Goal: Communication & Community: Answer question/provide support

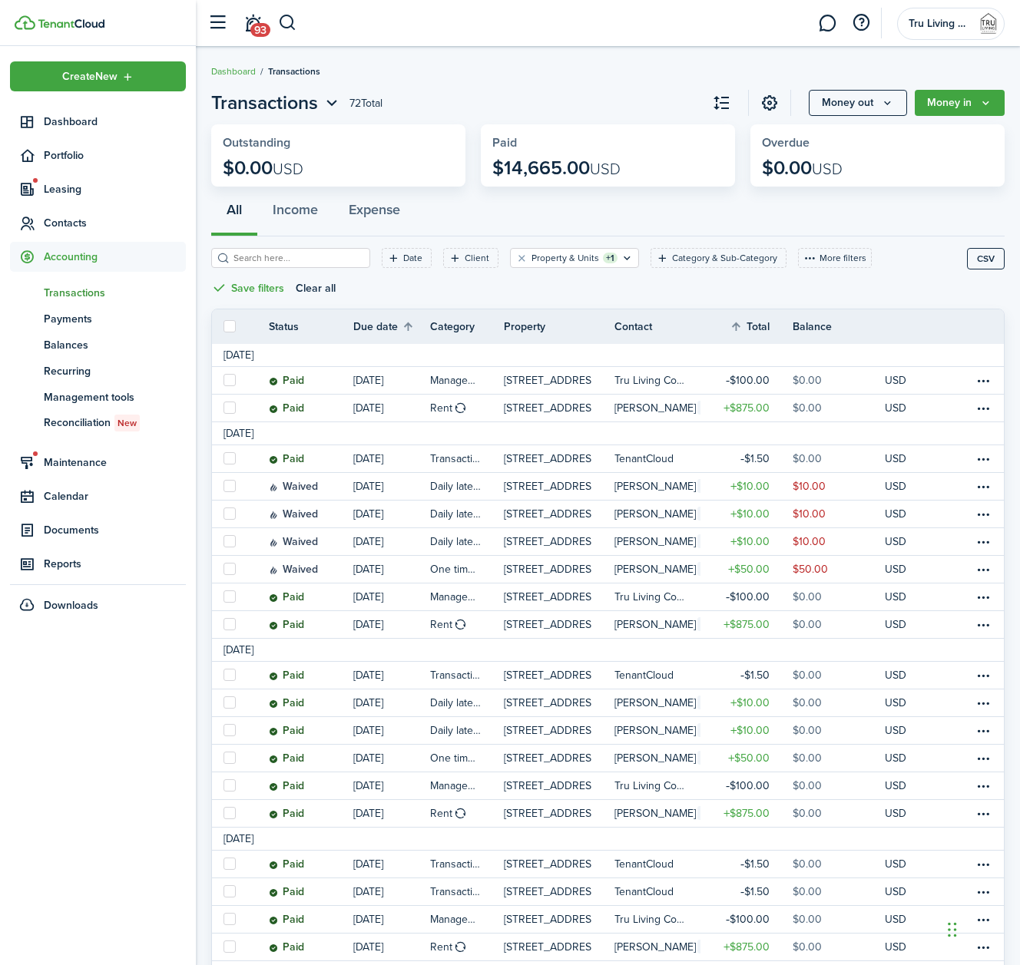
click at [825, 16] on link at bounding box center [827, 23] width 29 height 39
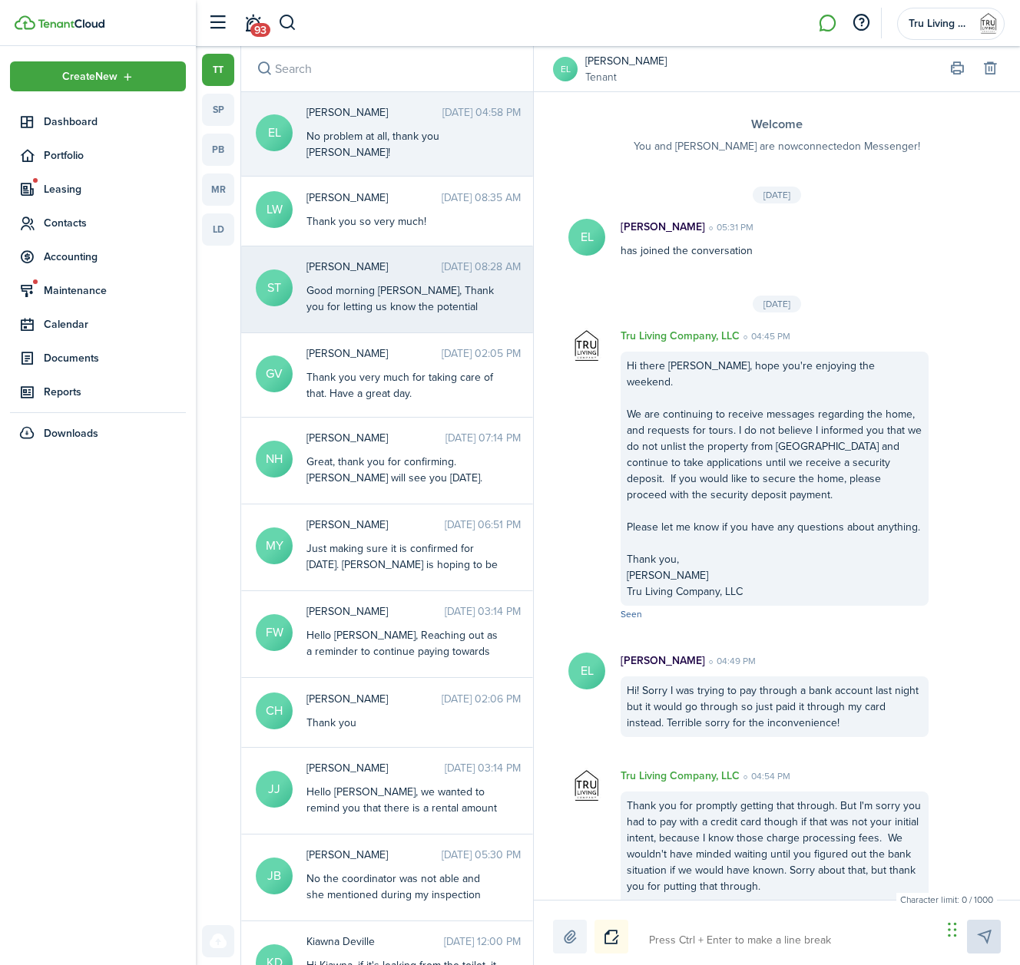
scroll to position [212, 0]
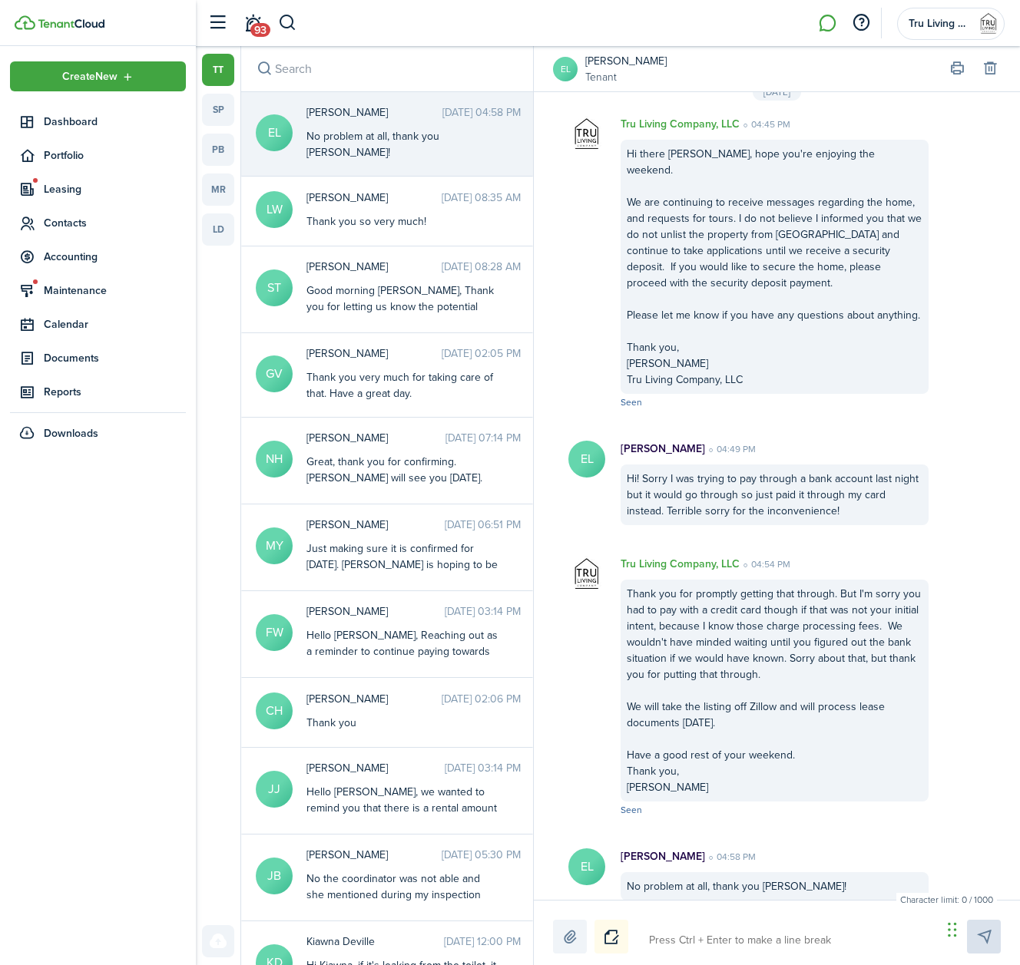
click at [697, 942] on textarea at bounding box center [790, 941] width 293 height 26
type textarea "G"
type textarea "Go"
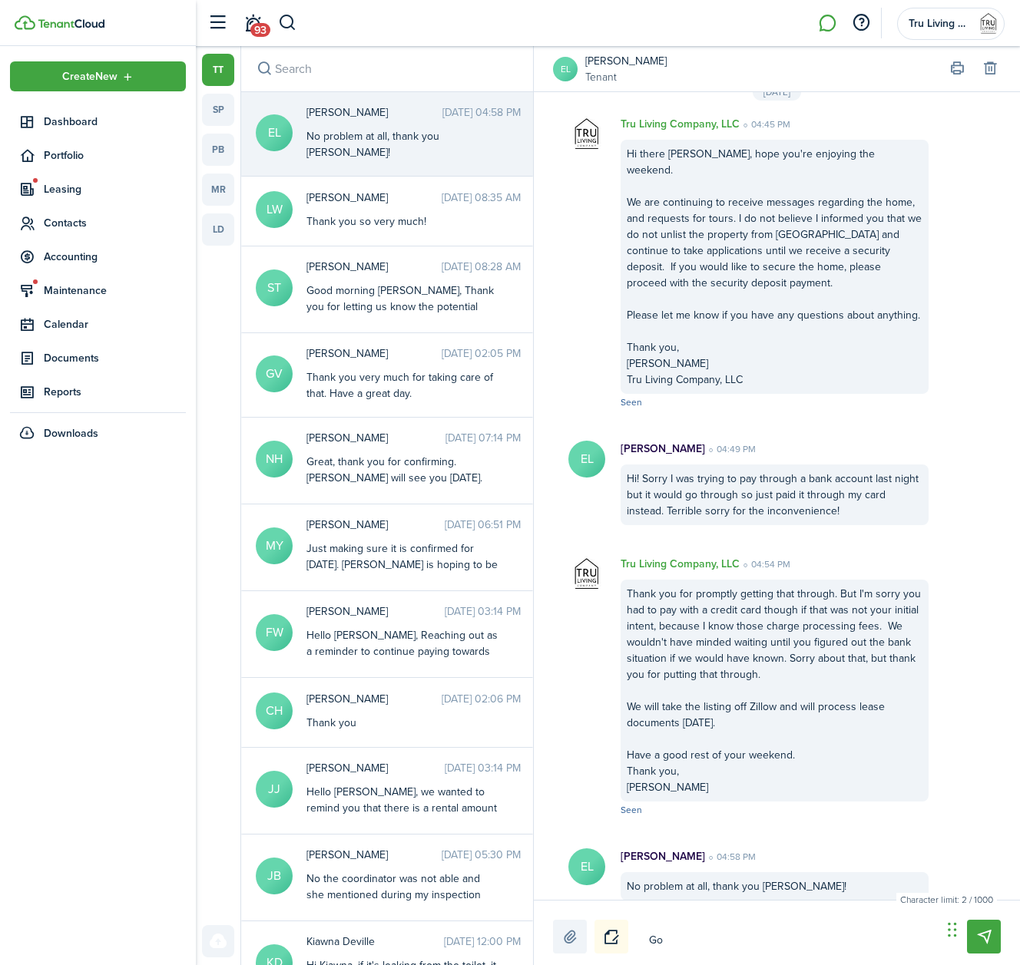
type textarea "Goo"
type textarea "Good"
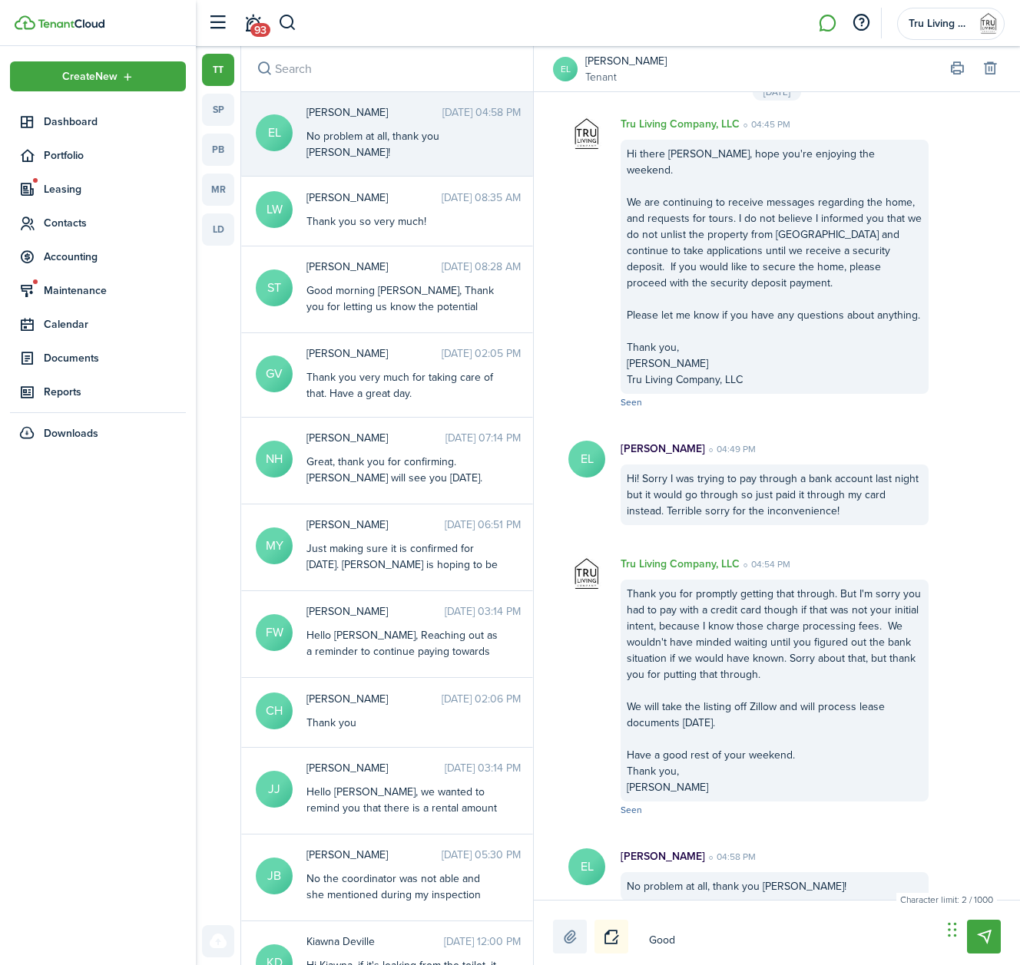
type textarea "Good"
type textarea "Good M"
type textarea "Good Mo"
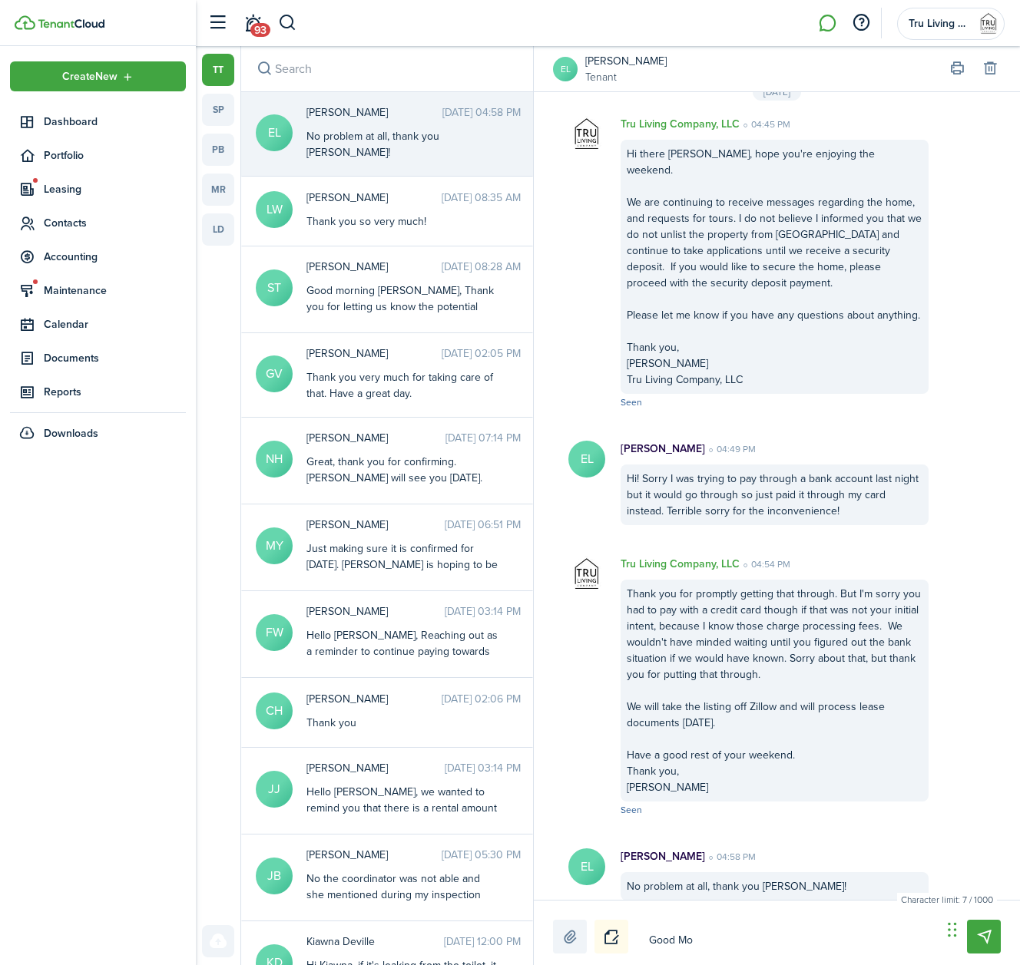
type textarea "Good M"
type textarea "Good"
type textarea "Good m"
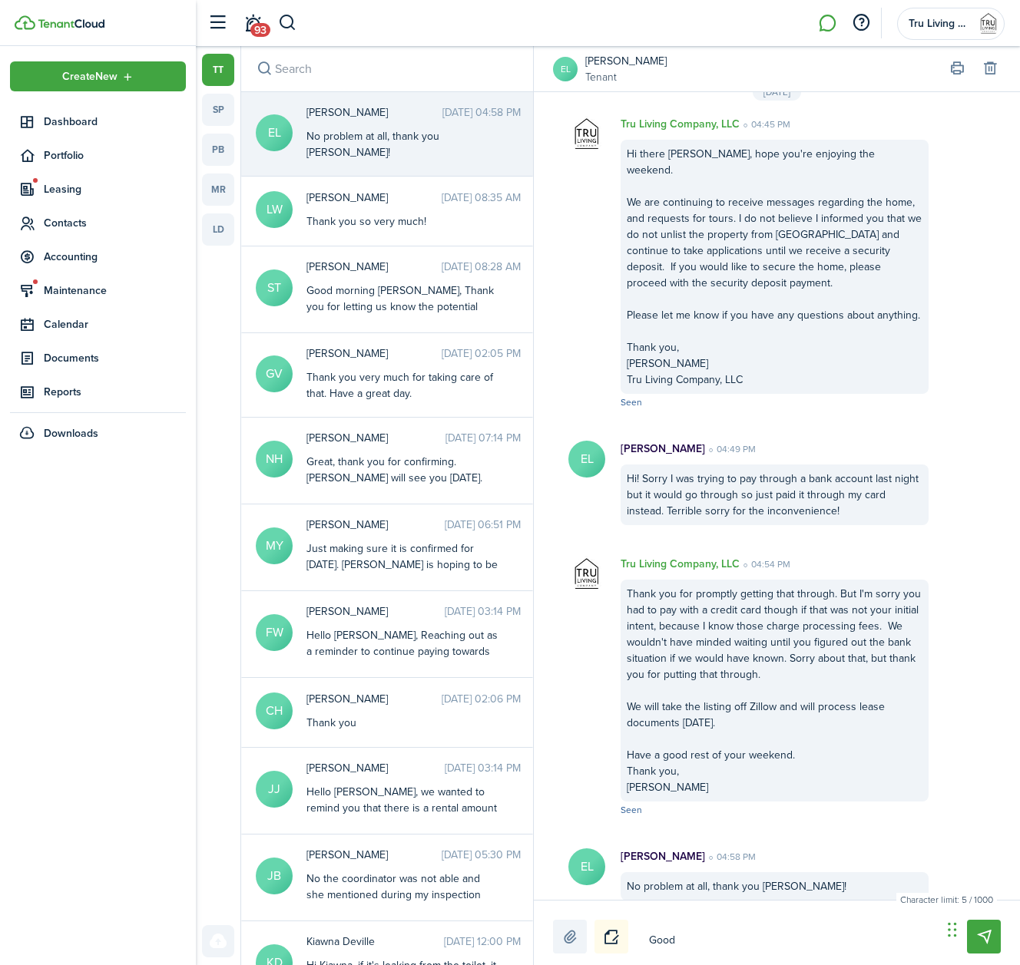
type textarea "Good m"
type textarea "Good mo"
type textarea "Good mor"
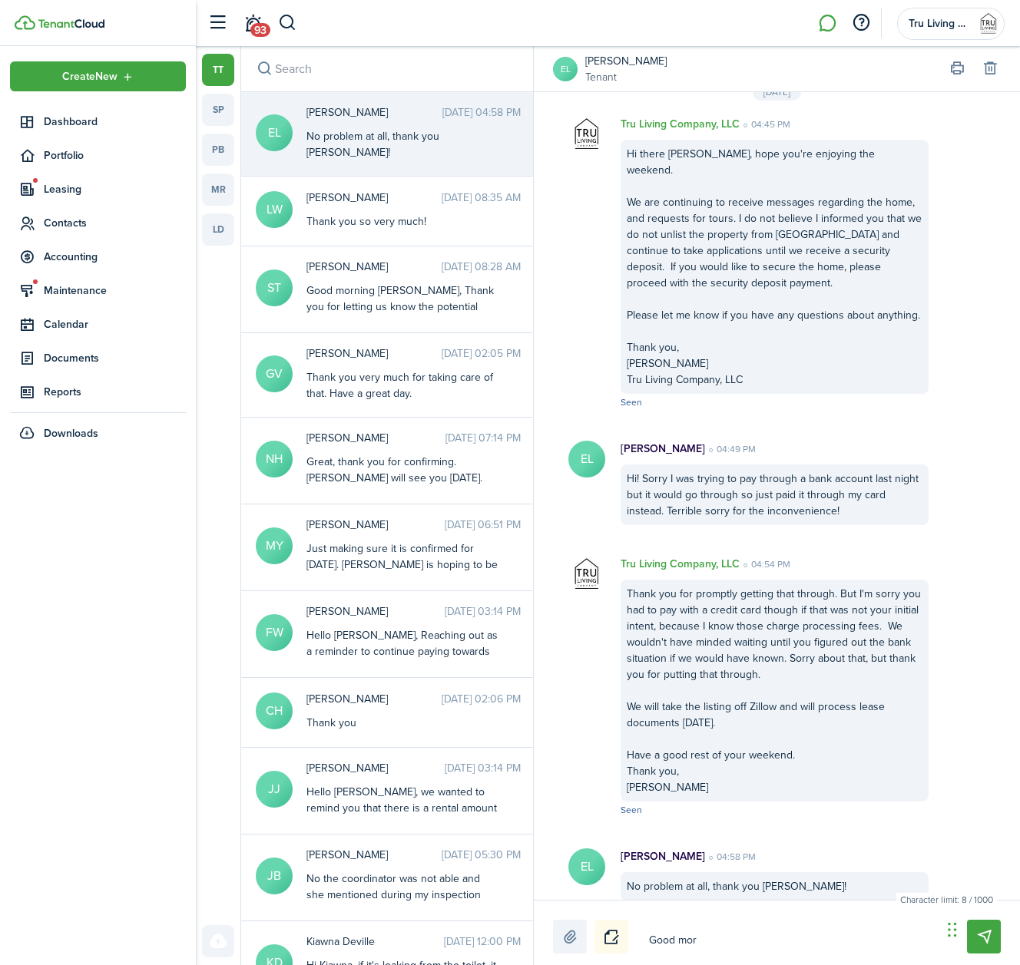
type textarea "Good morn"
type textarea "Good morni"
type textarea "Good mornin"
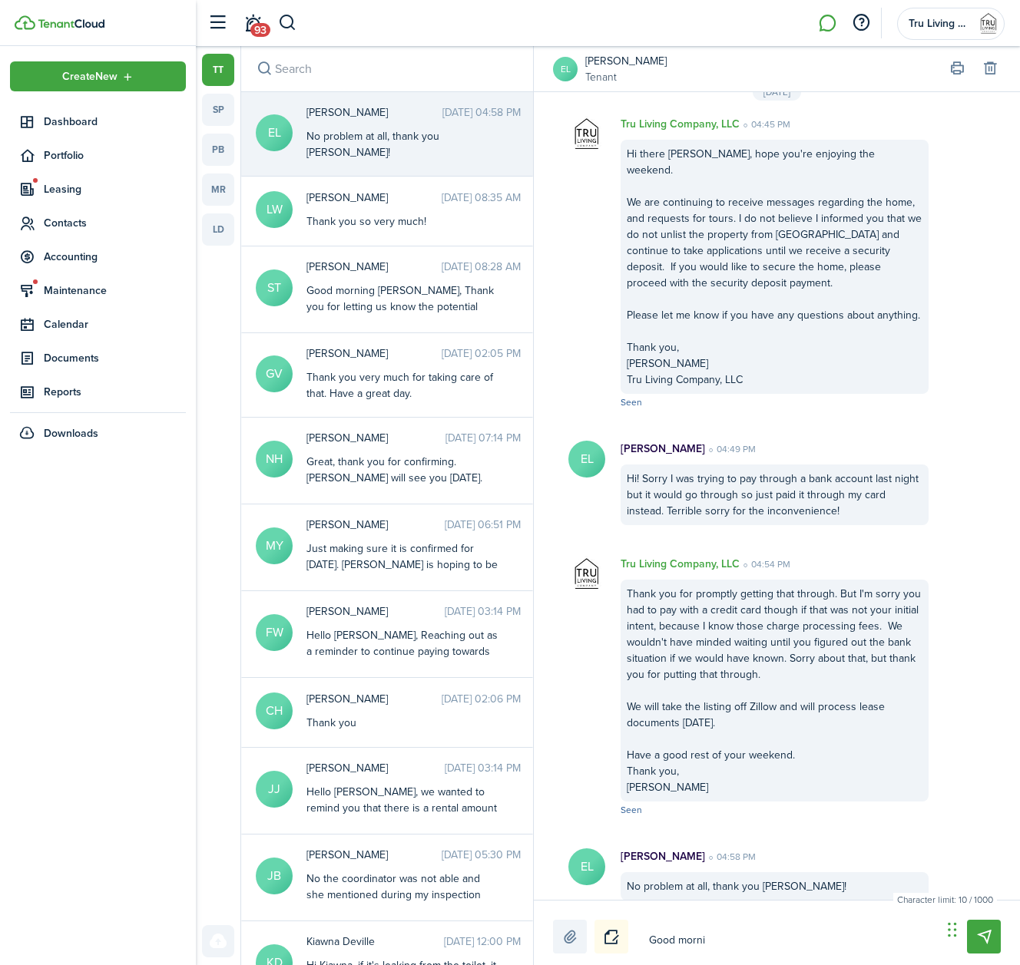
type textarea "Good mornin"
type textarea "Good morning"
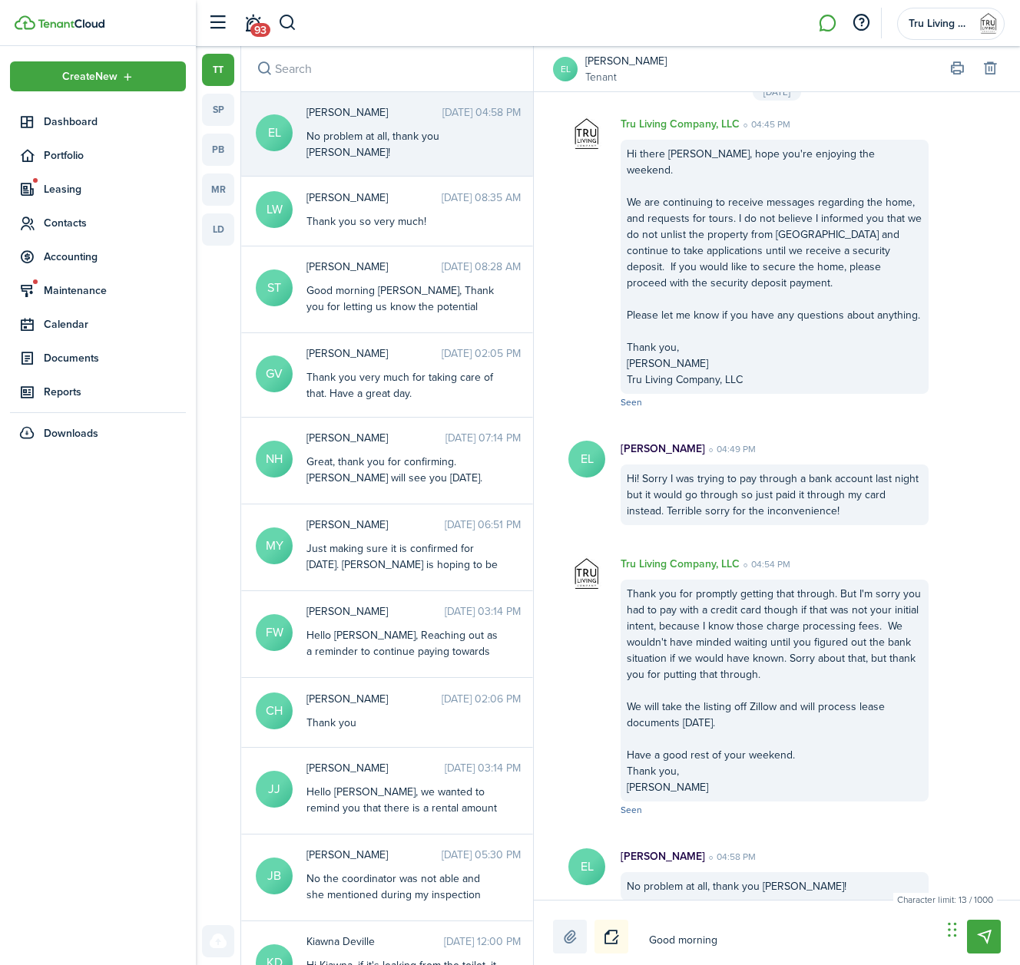
type textarea "Good morning E"
type textarea "Good morning [PERSON_NAME]"
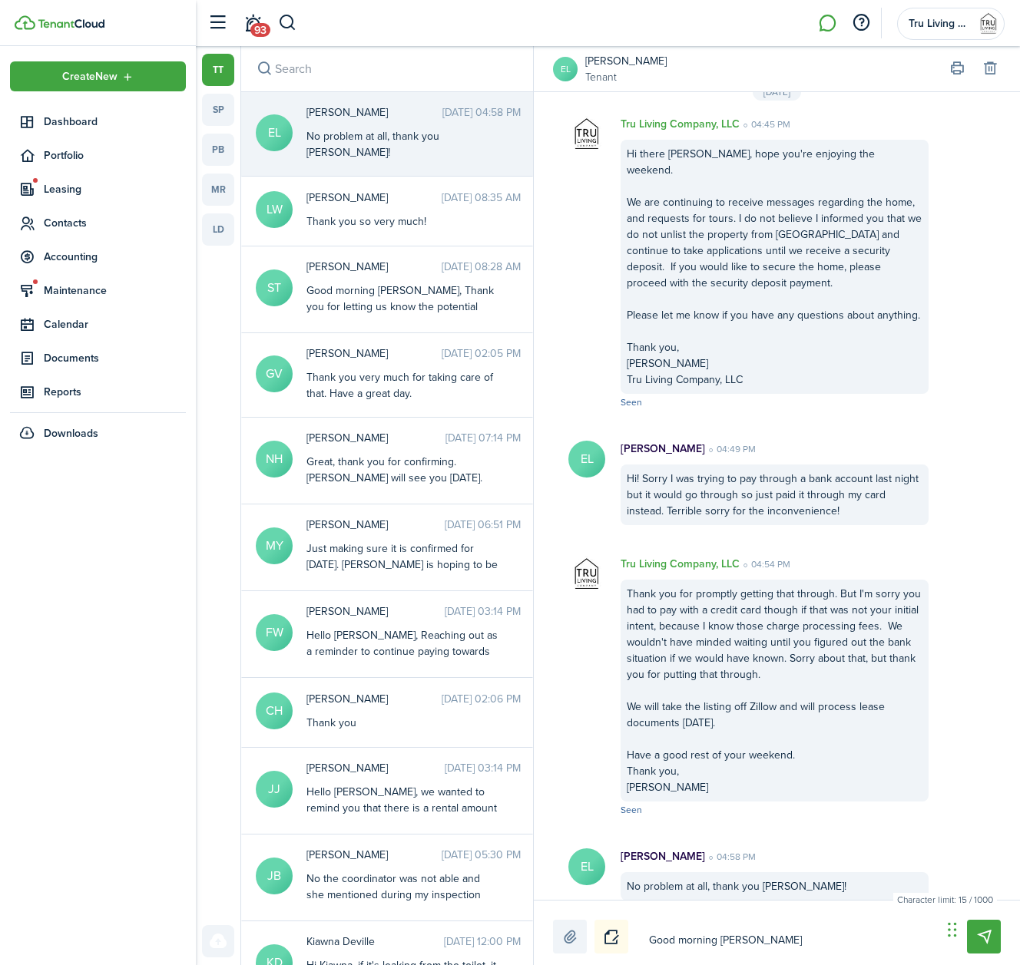
type textarea "Good morning [PERSON_NAME]"
type textarea "Good morning [PERSON_NAME],"
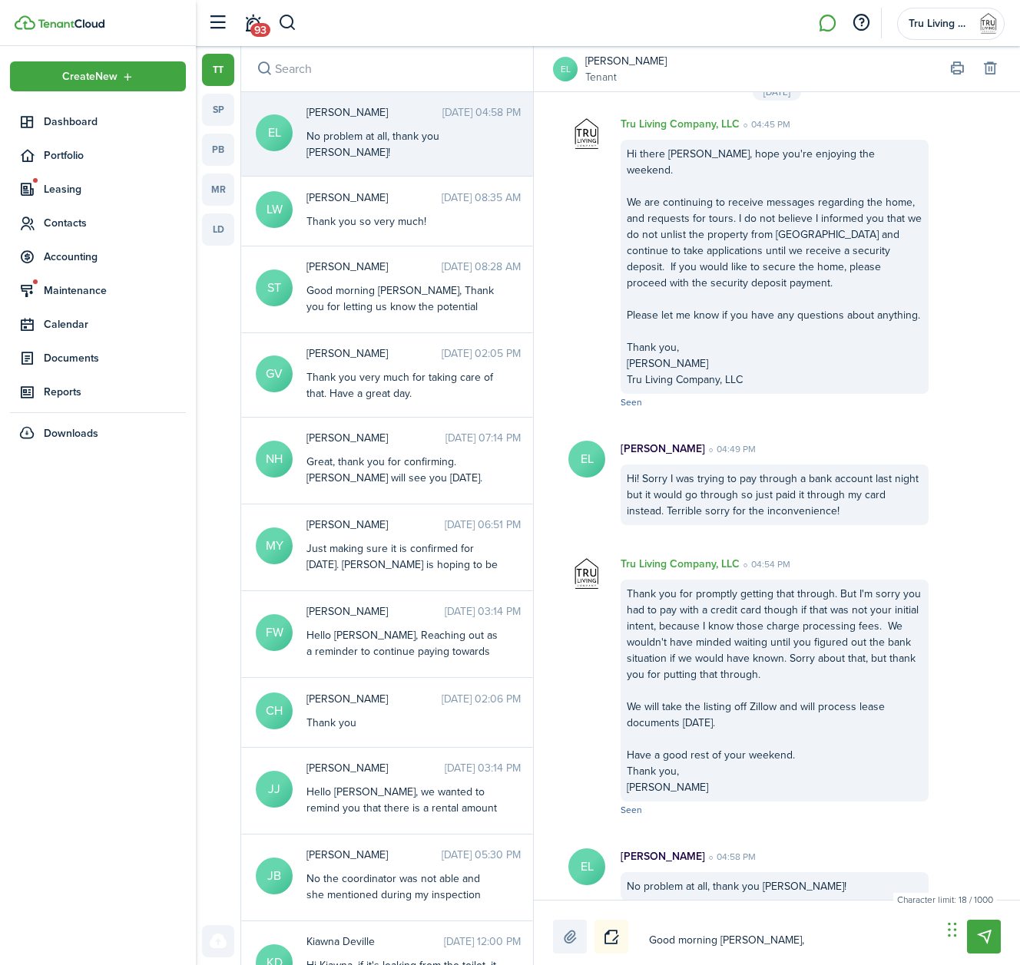
type textarea "Good morning [PERSON_NAME],"
drag, startPoint x: 744, startPoint y: 942, endPoint x: 624, endPoint y: 941, distance: 119.8
click at [644, 941] on textarea "Good morning [PERSON_NAME]," at bounding box center [790, 941] width 293 height 26
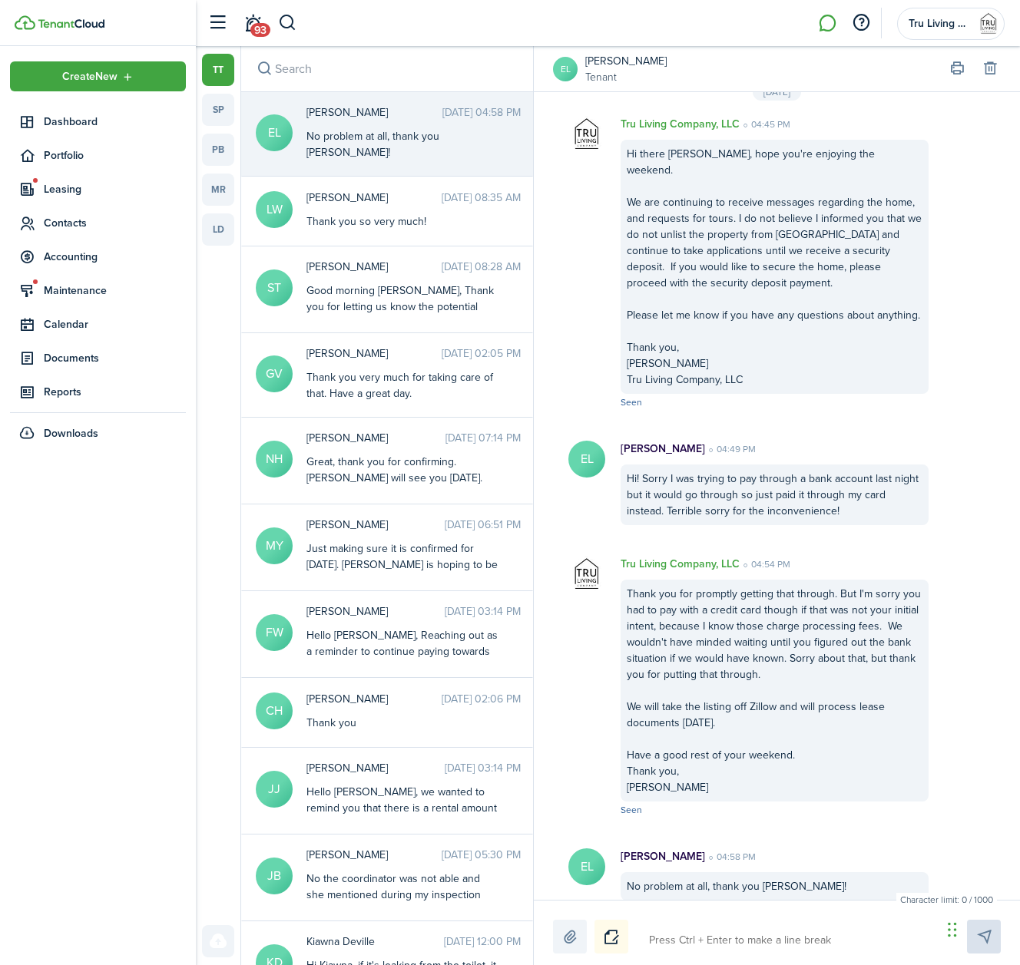
click at [674, 942] on textarea at bounding box center [790, 941] width 293 height 26
paste textarea "Good morning [PERSON_NAME], We’re glad to have you as a future resident! In the…"
type textarea "Good morning [PERSON_NAME], We’re glad to have you as a future resident! In the…"
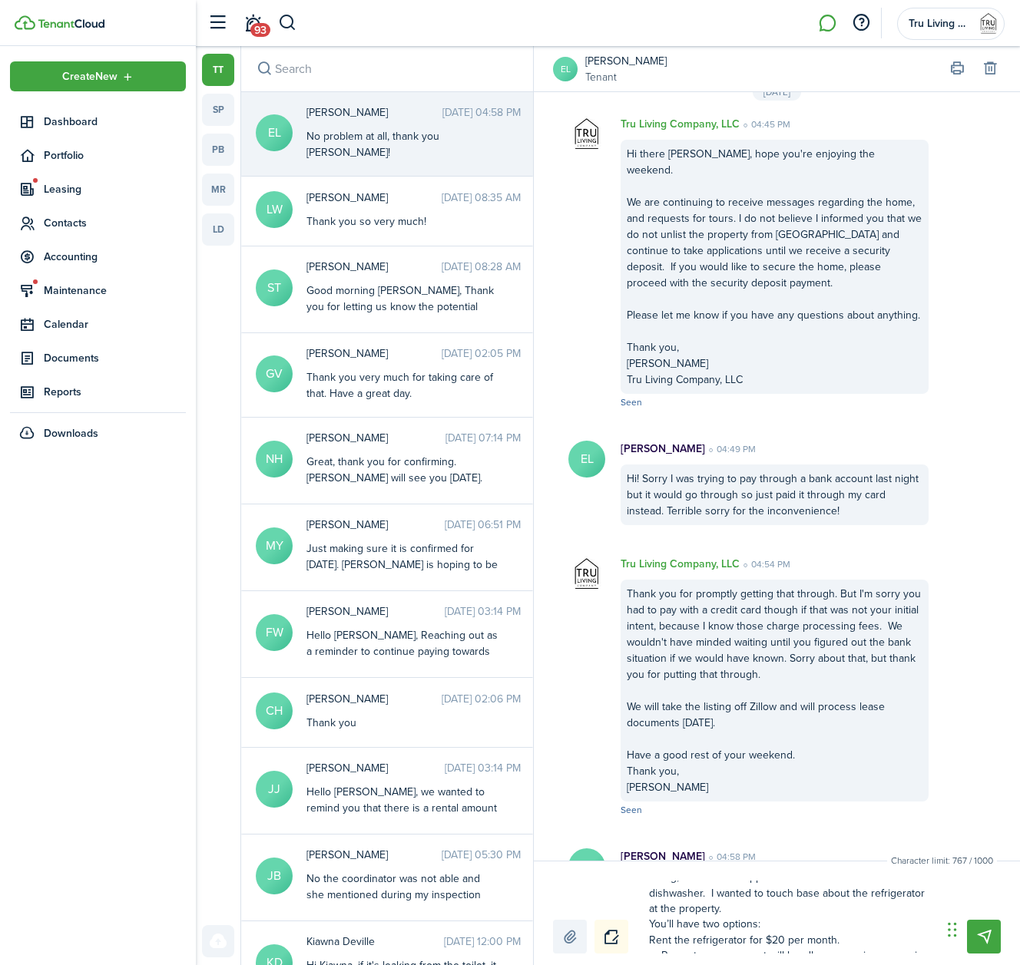
scroll to position [49, 0]
click at [729, 912] on textarea "Good morning [PERSON_NAME], We’re glad to have you as a future resident! In the…" at bounding box center [790, 917] width 293 height 73
click at [729, 909] on textarea "Good morning [PERSON_NAME], We’re glad to have you as a future resident! In the…" at bounding box center [790, 917] width 293 height 73
click at [651, 923] on textarea "Good morning [PERSON_NAME], We’re glad to have you as a future resident! In the…" at bounding box center [790, 917] width 293 height 73
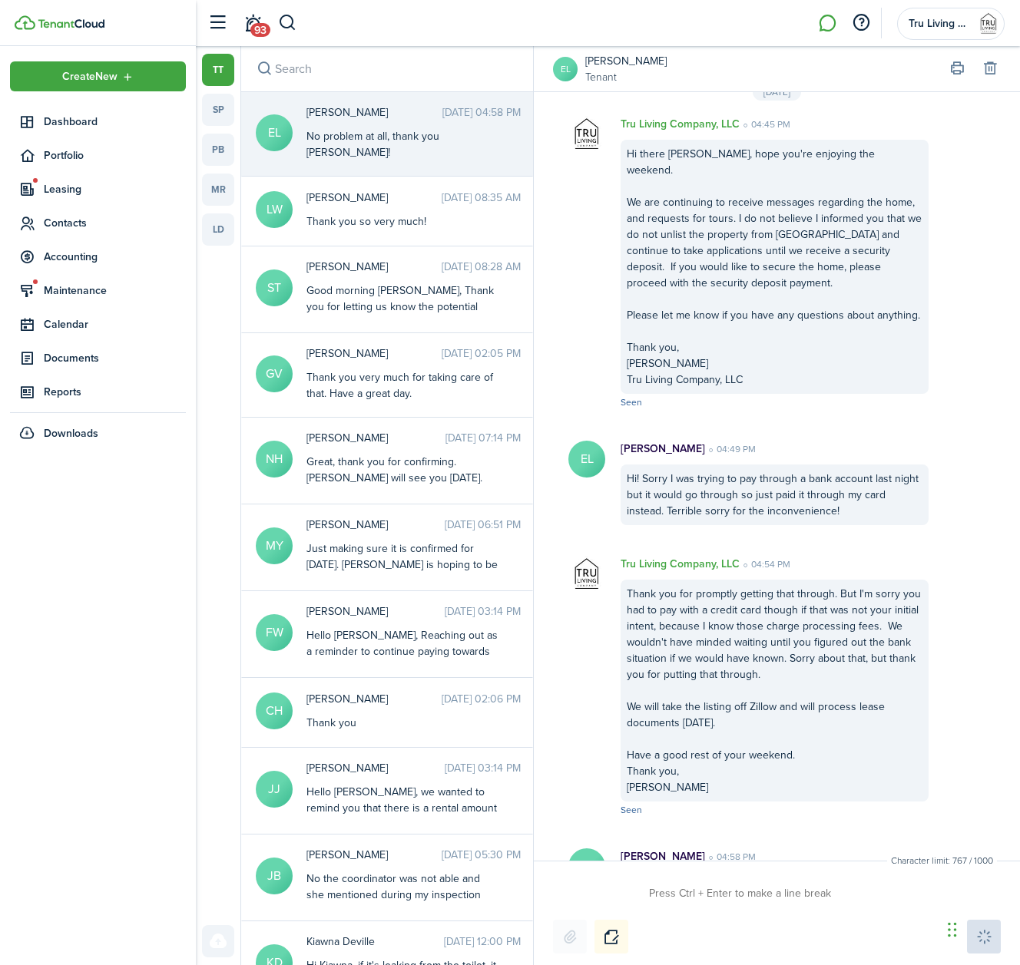
scroll to position [656, 0]
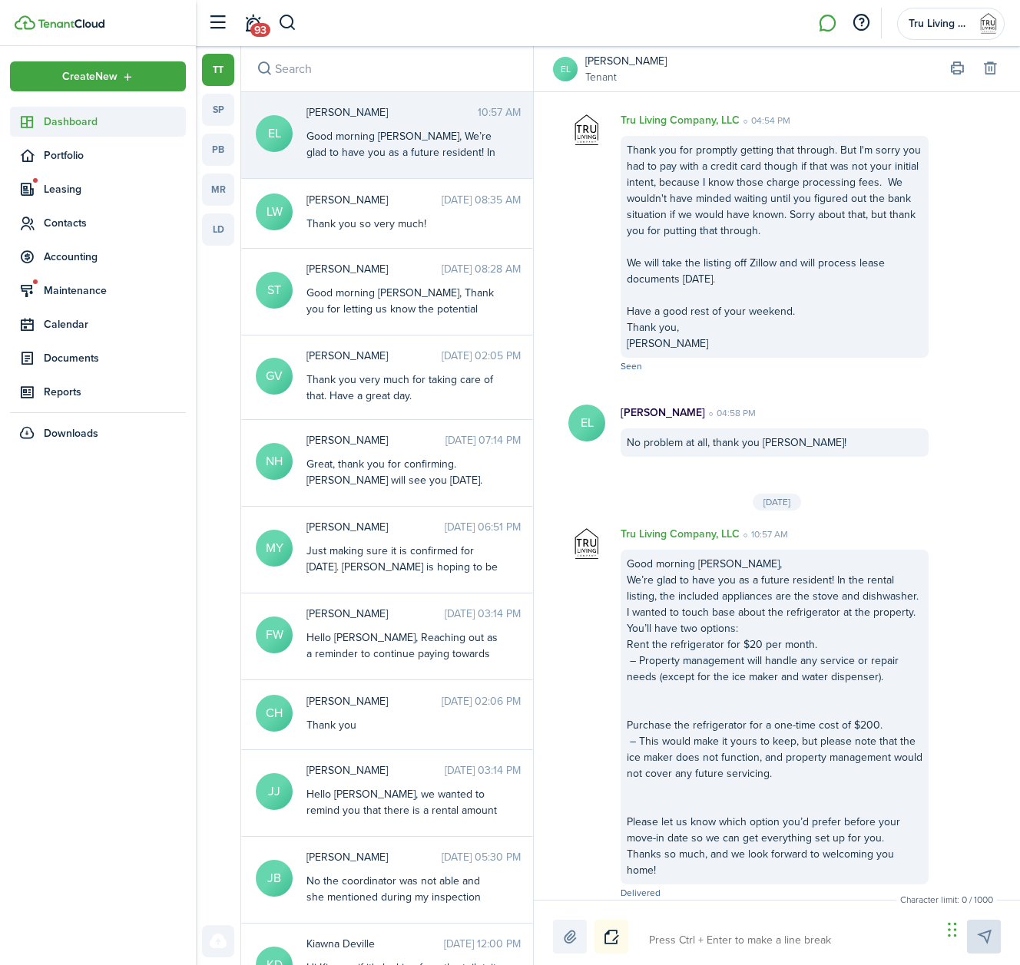
click at [68, 120] on span "Dashboard" at bounding box center [115, 122] width 142 height 16
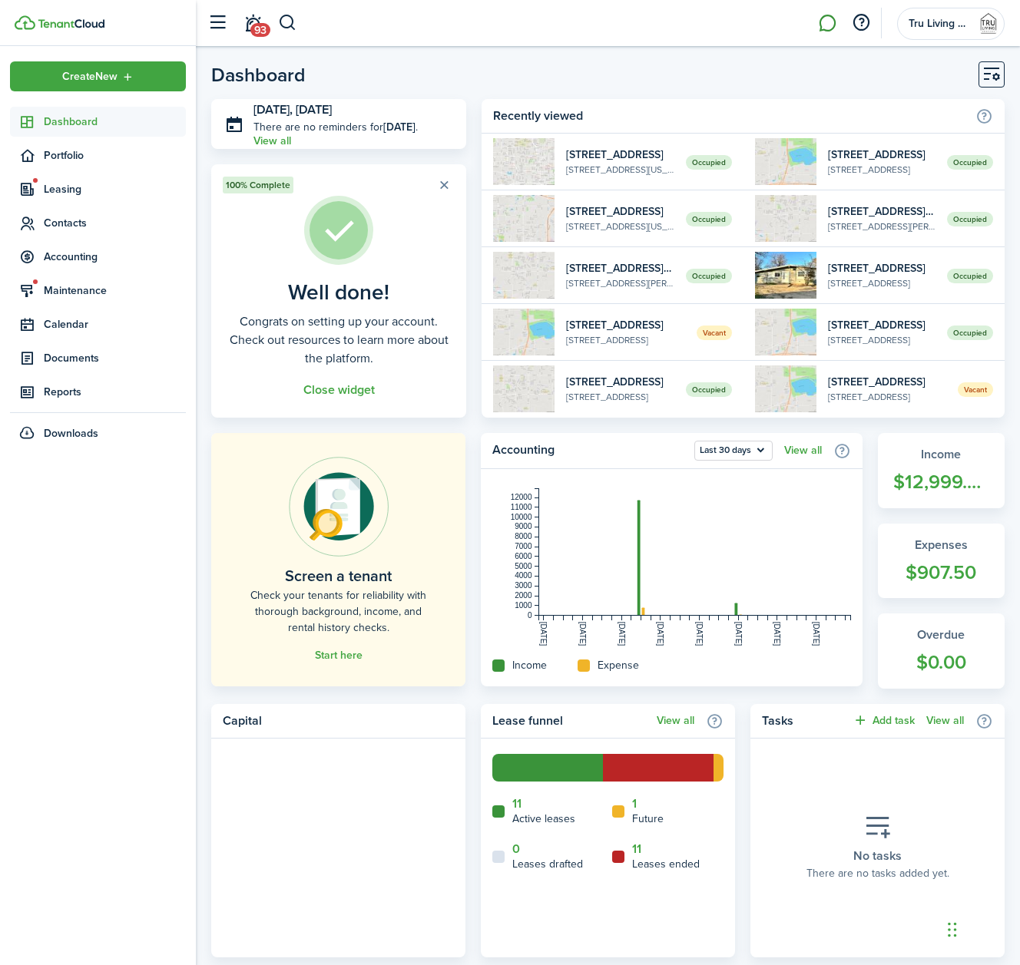
click at [820, 20] on link at bounding box center [827, 23] width 29 height 39
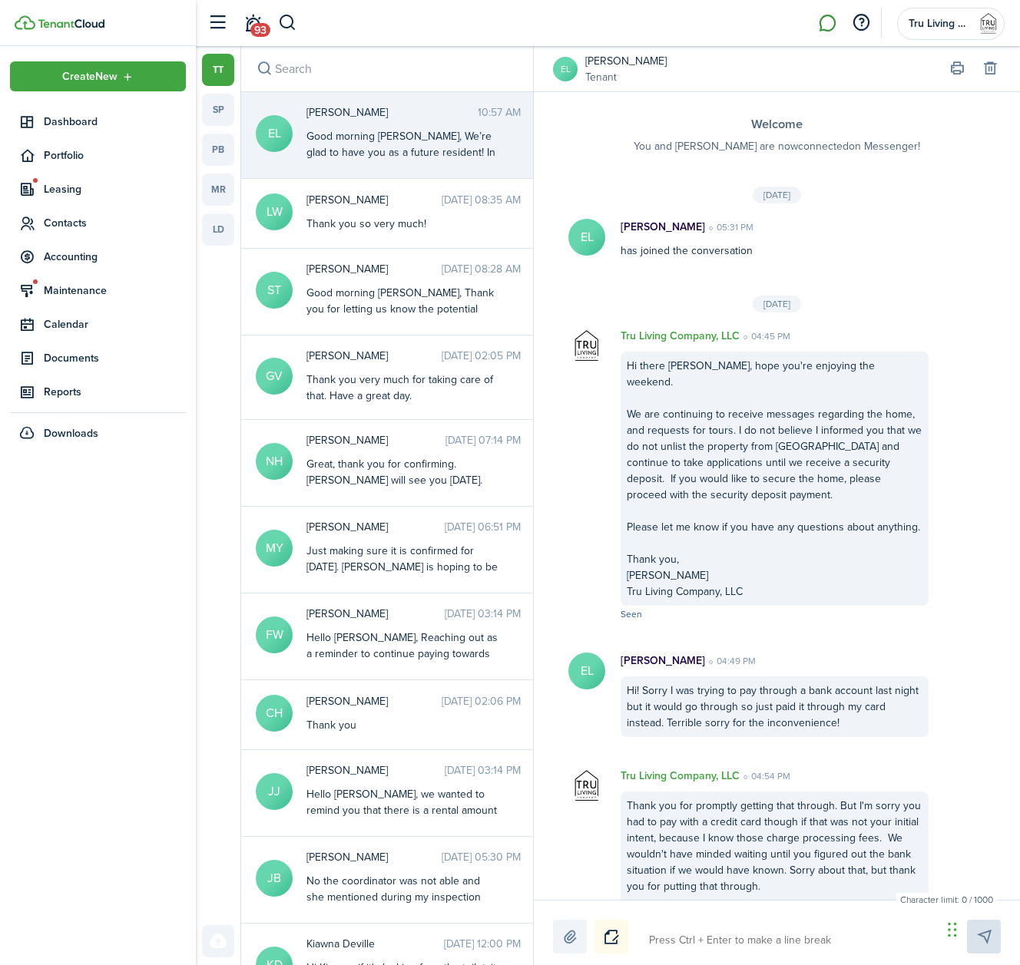
scroll to position [656, 0]
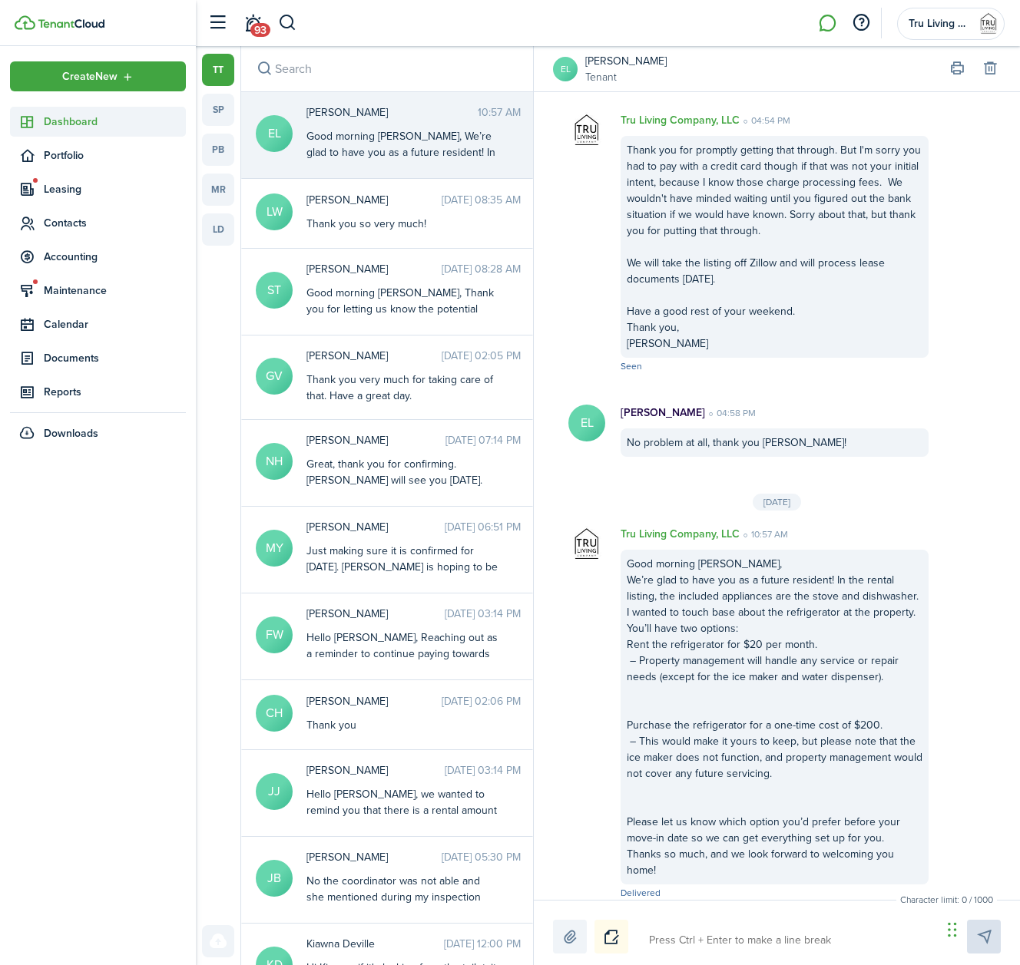
click at [116, 126] on span "Dashboard" at bounding box center [115, 122] width 142 height 16
